Goal: Task Accomplishment & Management: Use online tool/utility

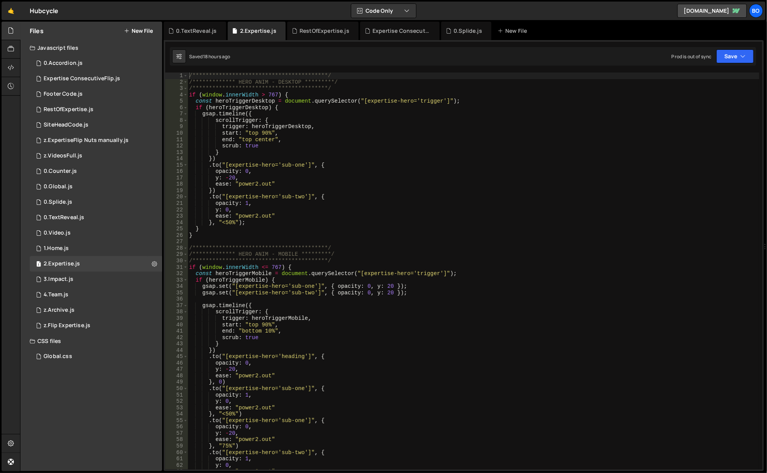
click at [66, 217] on div "0.TextReveal.js" at bounding box center [64, 217] width 41 height 7
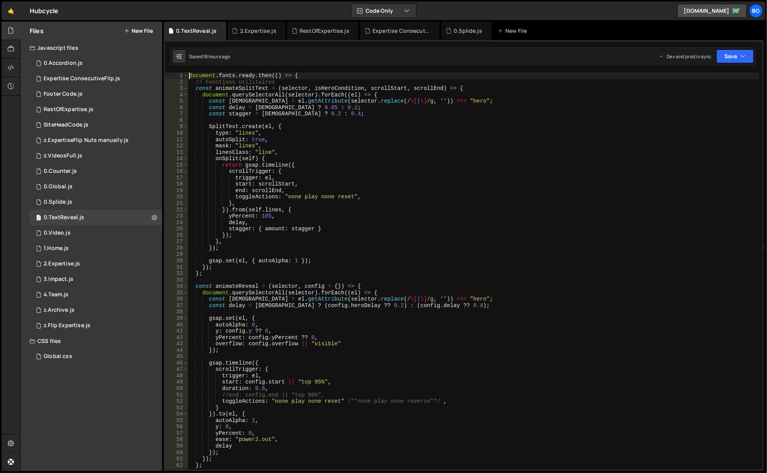
click at [190, 74] on div "document . fonts . ready . then (( ) => { // Fonctions utilitaires const animat…" at bounding box center [474, 278] width 572 height 410
click at [391, 218] on div "document . fonts . ready . then (( ) => { // Fonctions utilitaires const animat…" at bounding box center [474, 278] width 572 height 410
click at [201, 75] on div "document . fonts . ready . then (( ) => { // Fonctions utilitaires const animat…" at bounding box center [474, 278] width 572 height 410
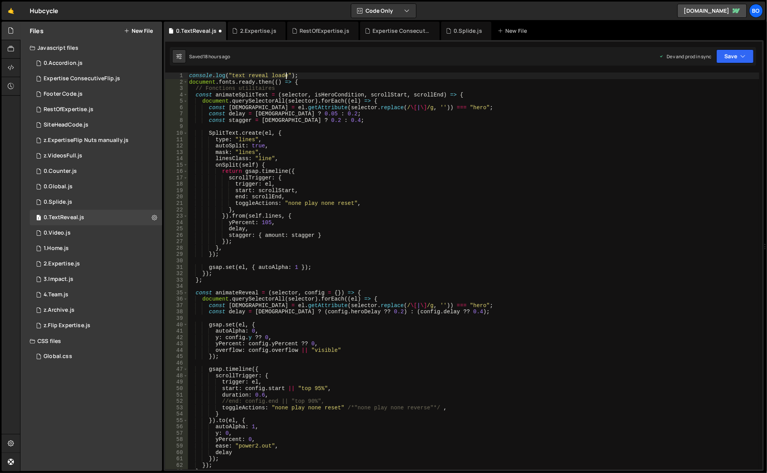
scroll to position [0, 7]
type textarea "console.log("text reveal loaded");"
click at [735, 59] on button "Save" at bounding box center [734, 56] width 37 height 14
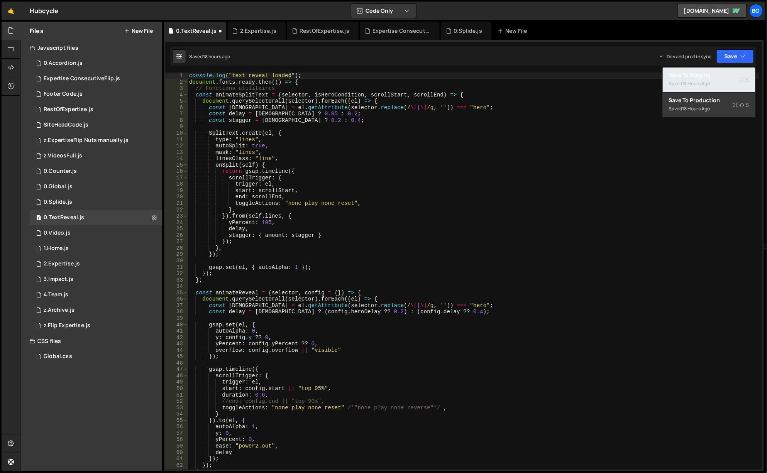
click at [693, 76] on div "Save to Staging S" at bounding box center [709, 75] width 80 height 8
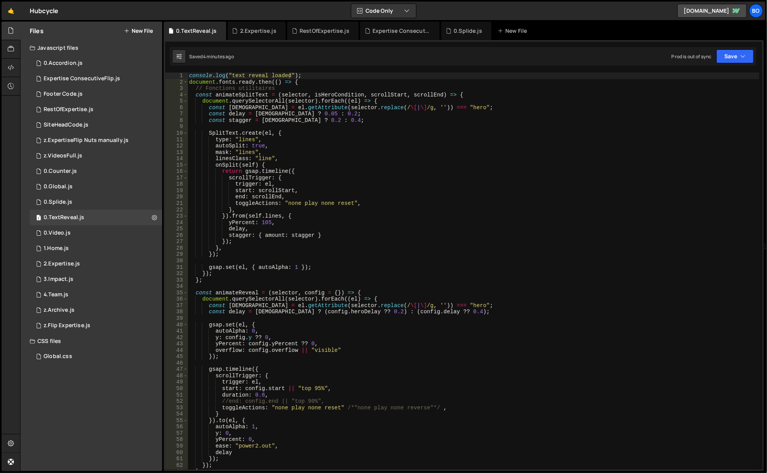
click at [152, 217] on icon at bounding box center [154, 217] width 5 height 7
type input "0.TextReveal"
radio input "true"
checkbox input "true"
click at [197, 230] on button "Edit File Settings" at bounding box center [202, 233] width 76 height 15
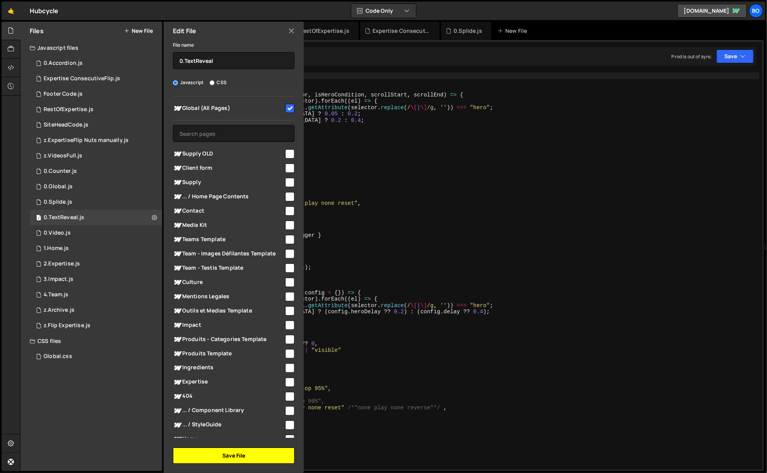
click at [265, 456] on button "Save File" at bounding box center [234, 456] width 122 height 16
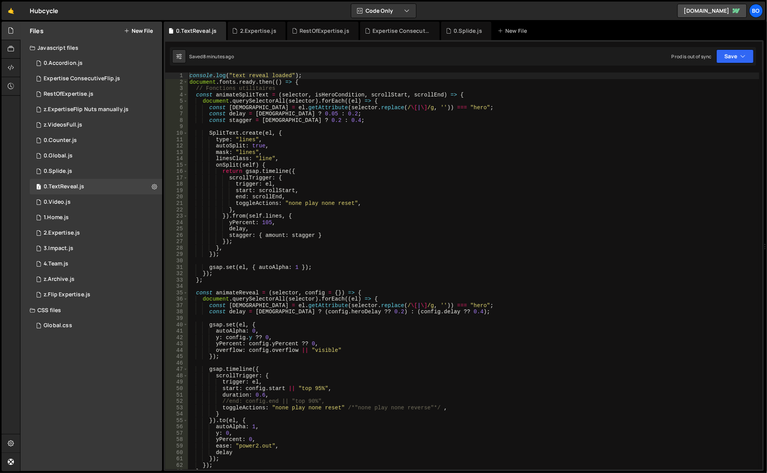
click at [156, 184] on icon at bounding box center [154, 186] width 5 height 7
click at [217, 203] on button "Edit File Settings" at bounding box center [202, 202] width 76 height 15
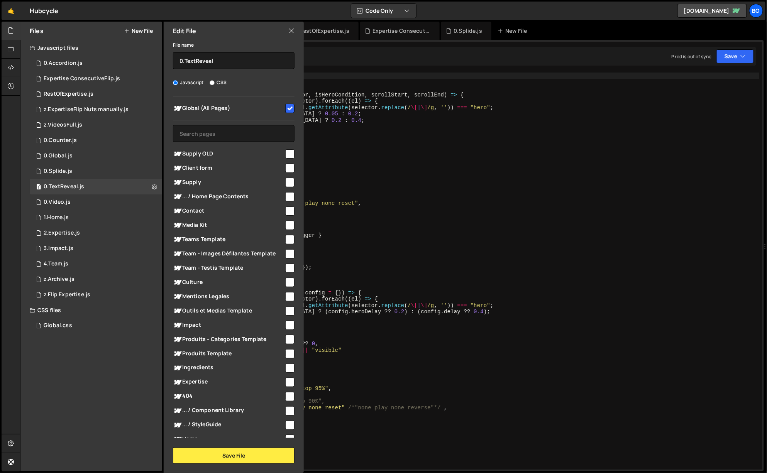
click at [280, 108] on span "Global (All Pages)" at bounding box center [228, 108] width 111 height 9
click at [285, 108] on input "checkbox" at bounding box center [289, 108] width 9 height 9
checkbox input "true"
click at [213, 452] on button "Save File" at bounding box center [234, 456] width 122 height 16
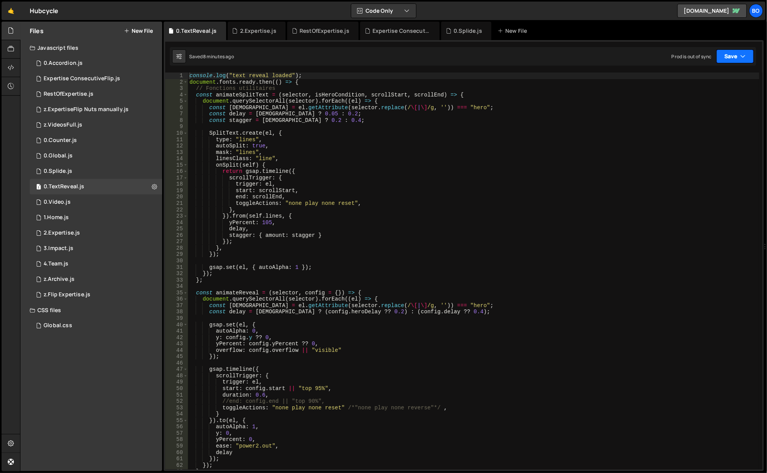
click at [728, 54] on button "Save" at bounding box center [734, 56] width 37 height 14
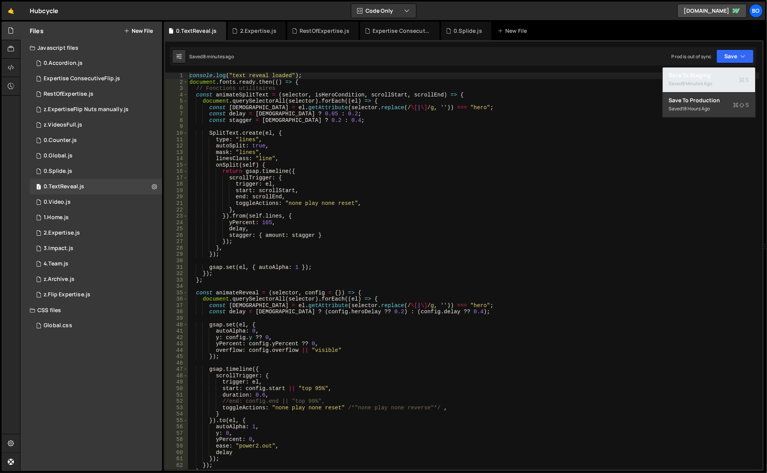
click at [686, 81] on div "8 minutes ago" at bounding box center [697, 83] width 30 height 7
